Goal: Navigation & Orientation: Find specific page/section

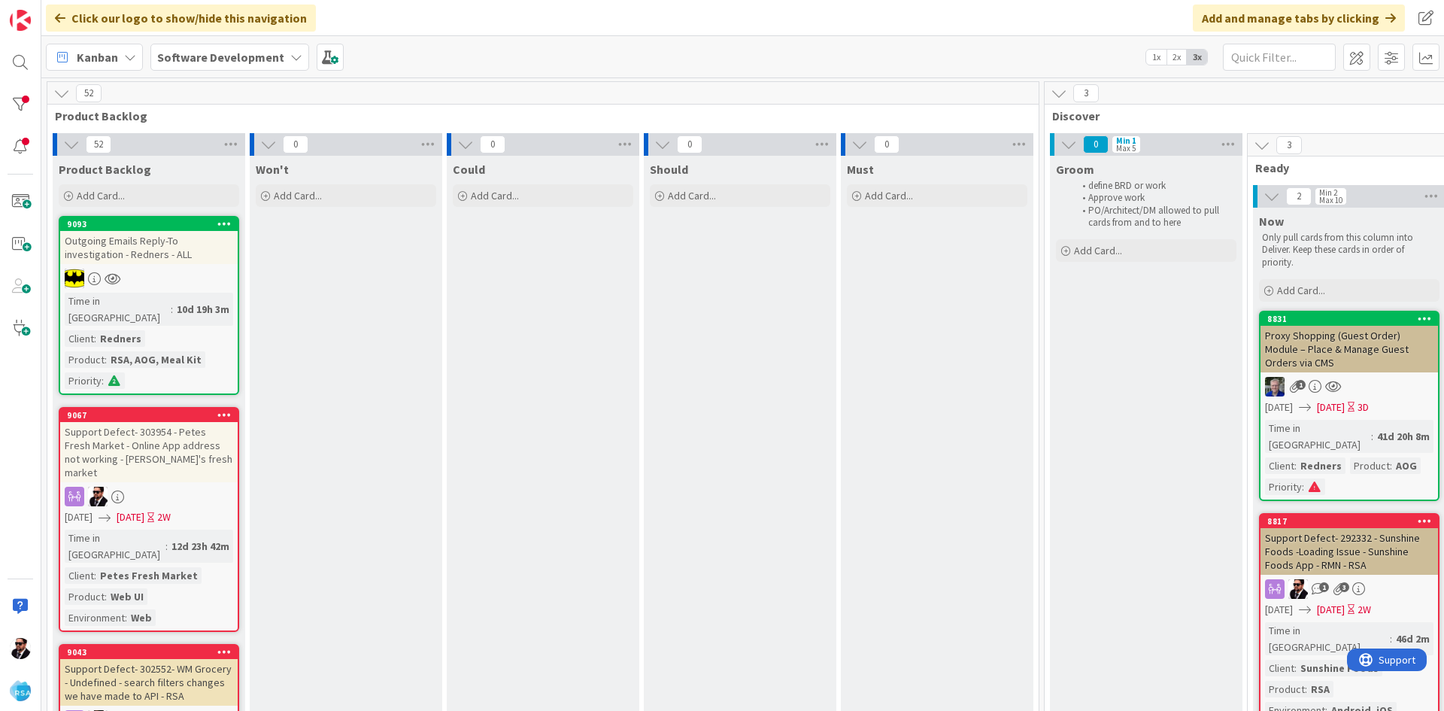
scroll to position [0, 1081]
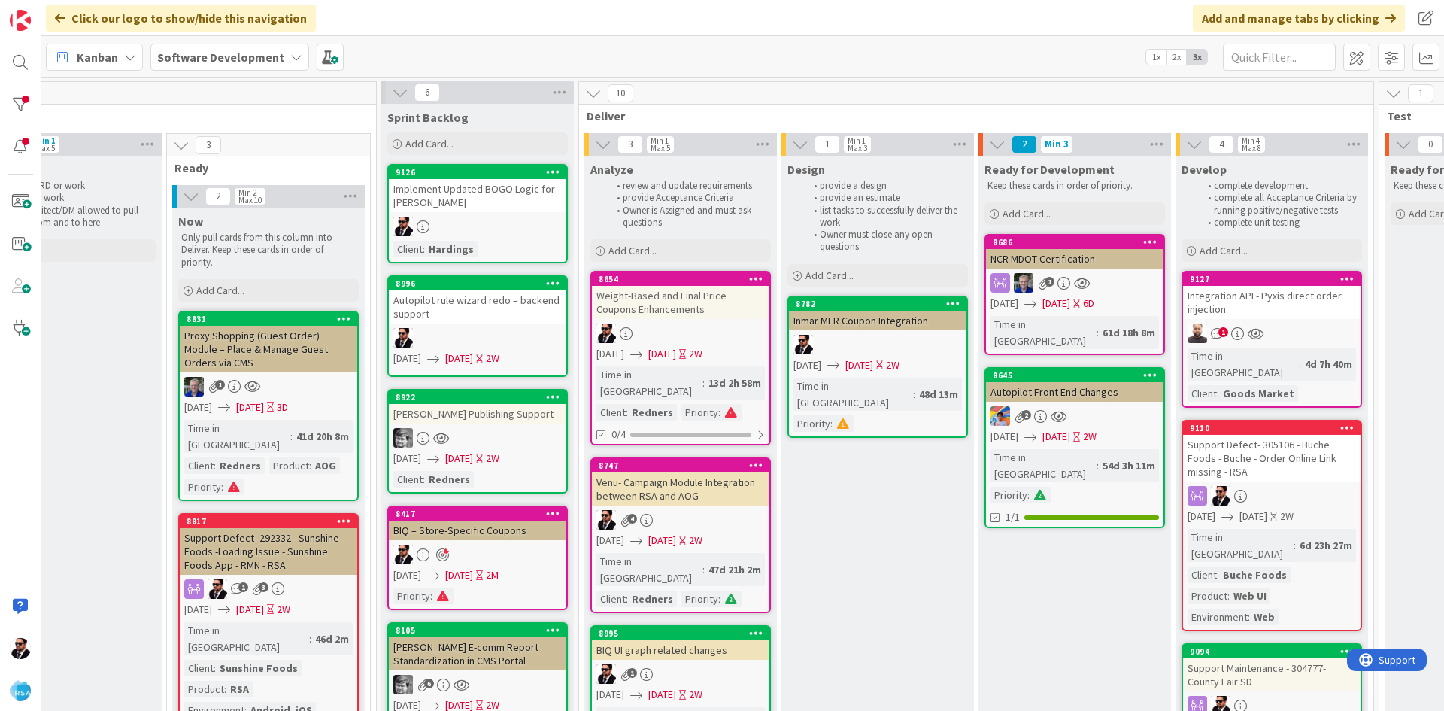
click at [438, 552] on icon at bounding box center [442, 555] width 13 height 14
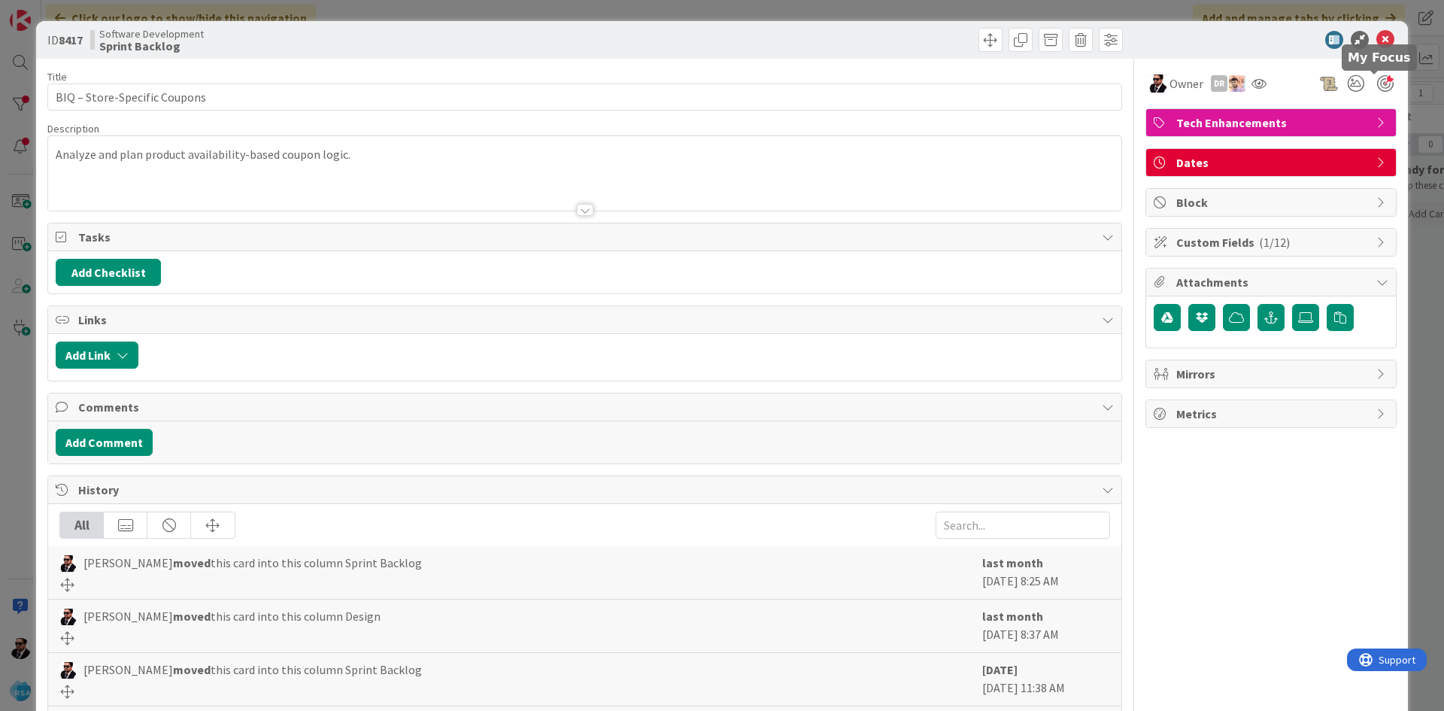
click at [1378, 86] on div at bounding box center [1385, 83] width 17 height 17
click at [1379, 40] on icon at bounding box center [1385, 40] width 18 height 18
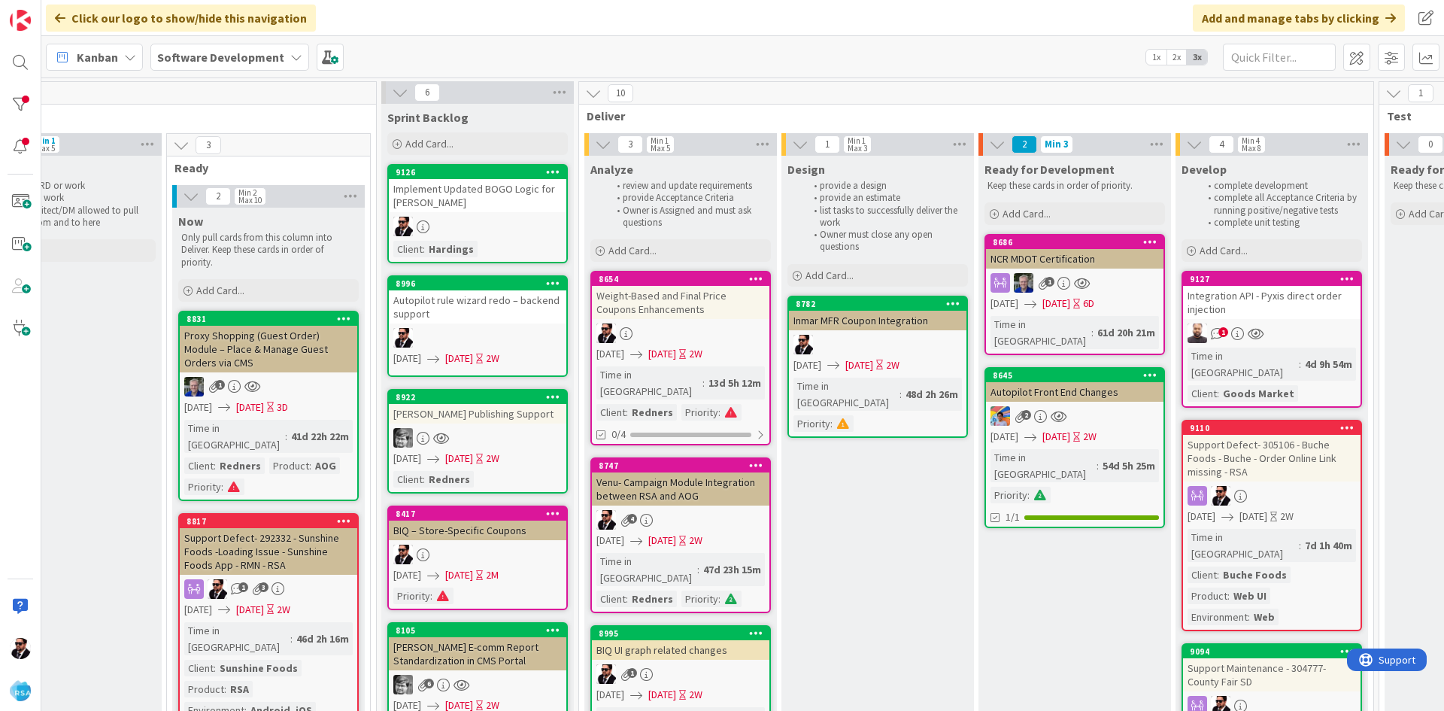
click at [684, 323] on link "8654 Weight-Based and Final Price Coupons Enhancements [DATE] [DATE] 2W Time in…" at bounding box center [680, 358] width 181 height 174
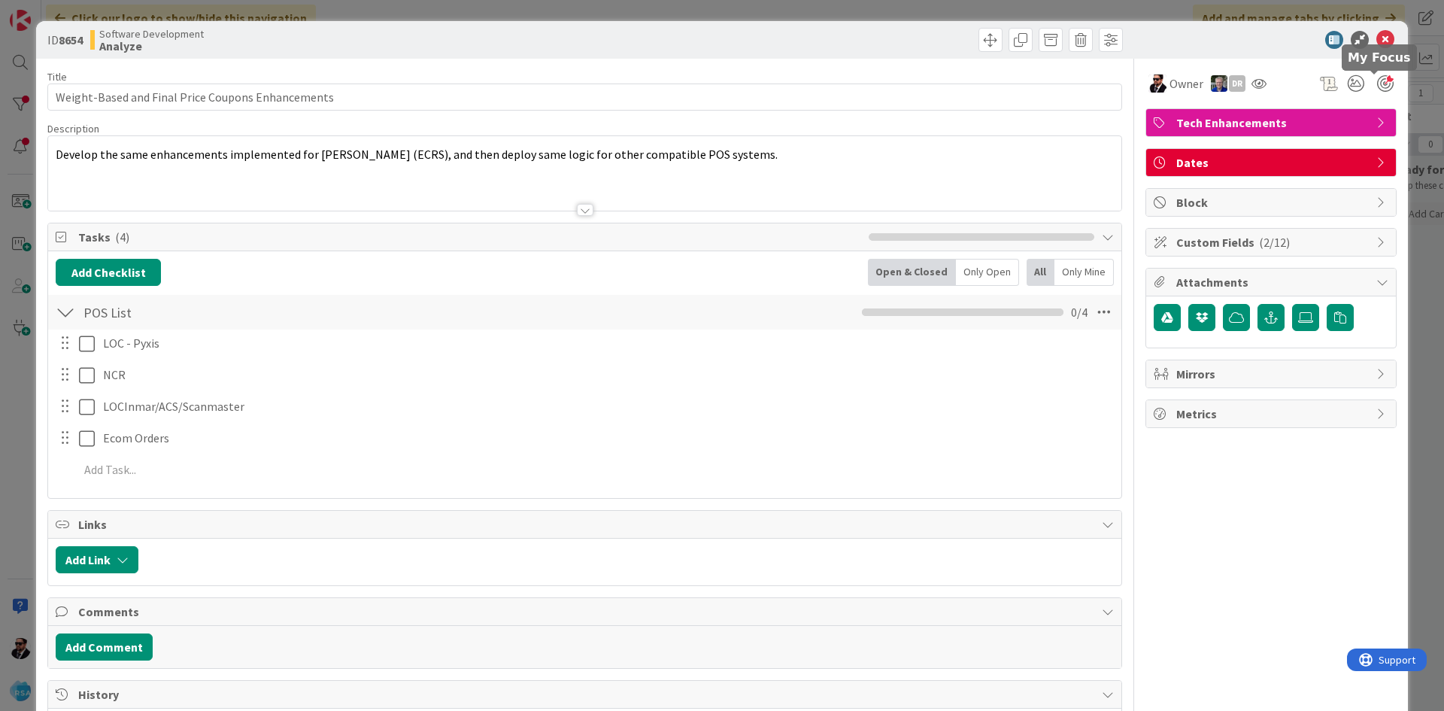
click at [1377, 85] on div at bounding box center [1385, 83] width 17 height 17
click at [1377, 35] on icon at bounding box center [1385, 40] width 18 height 18
